Goal: Entertainment & Leisure: Consume media (video, audio)

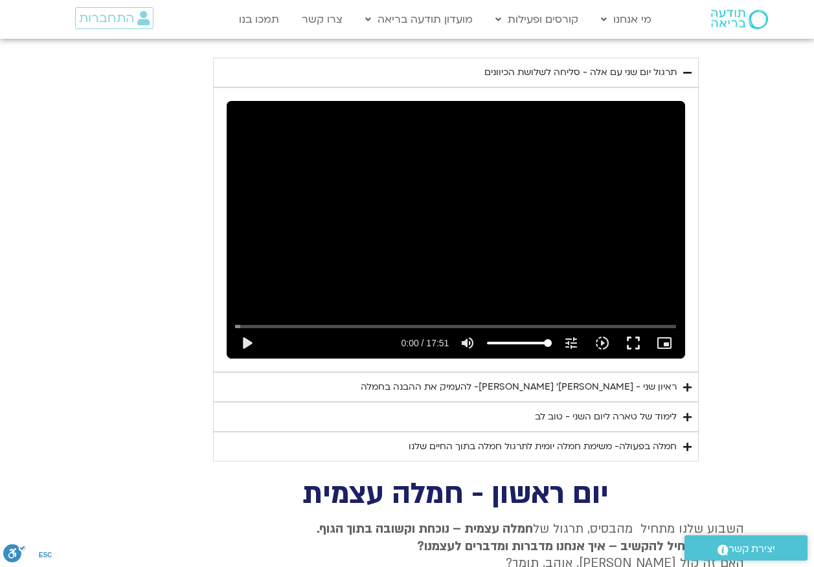
scroll to position [1243, 0]
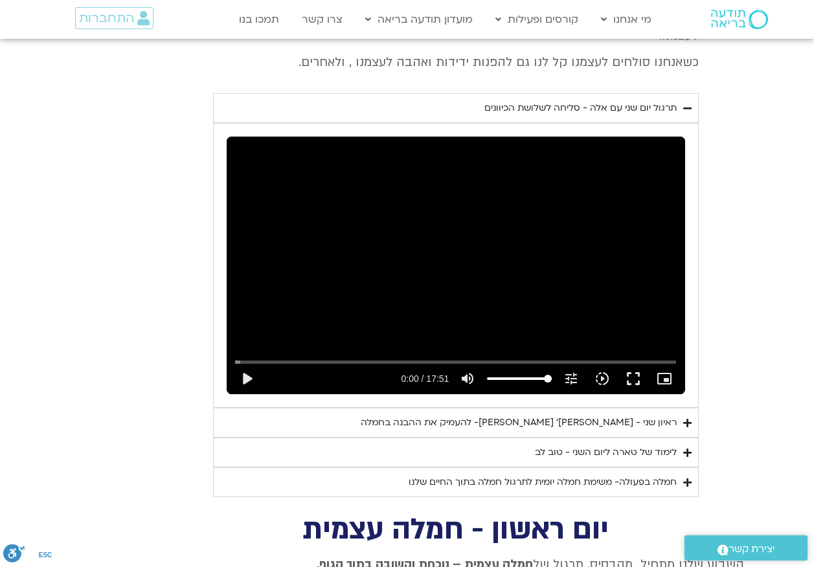
click at [474, 246] on div "Skip Ad play_arrow 0:00 / 17:51 volume_up Mute tune Resolution Auto 480p slow_m…" at bounding box center [456, 266] width 458 height 258
click at [479, 245] on div "Skip Ad pause 0:05 / 17:51 volume_up Mute tune Resolution Auto 480p slow_motion…" at bounding box center [456, 266] width 458 height 258
type input "5.735182"
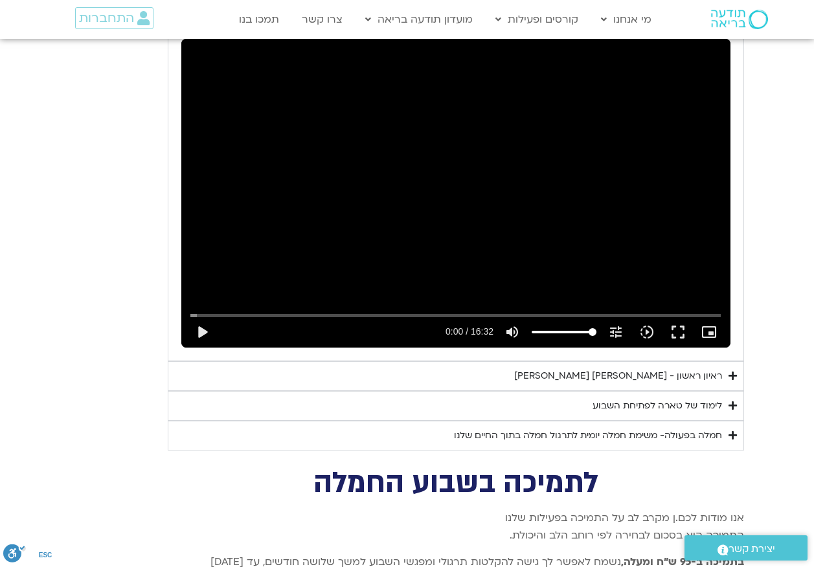
scroll to position [1243, 0]
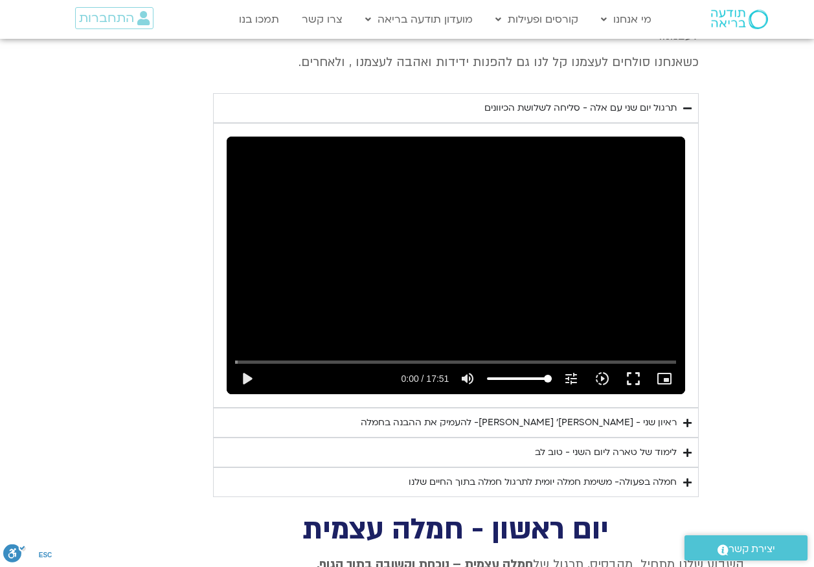
click at [455, 249] on div "Skip Ad play_arrow 0:00 / 17:51 volume_up Mute tune Resolution Auto 720p slow_m…" at bounding box center [456, 266] width 458 height 258
click at [240, 358] on input "Seek" at bounding box center [456, 362] width 442 height 8
click at [376, 302] on div "Skip Ad 5:35 pause 1:22 / 17:51 volume_up Mute tune Resolution Auto 720p slow_m…" at bounding box center [456, 266] width 458 height 258
type input "82.304471"
